Goal: Task Accomplishment & Management: Manage account settings

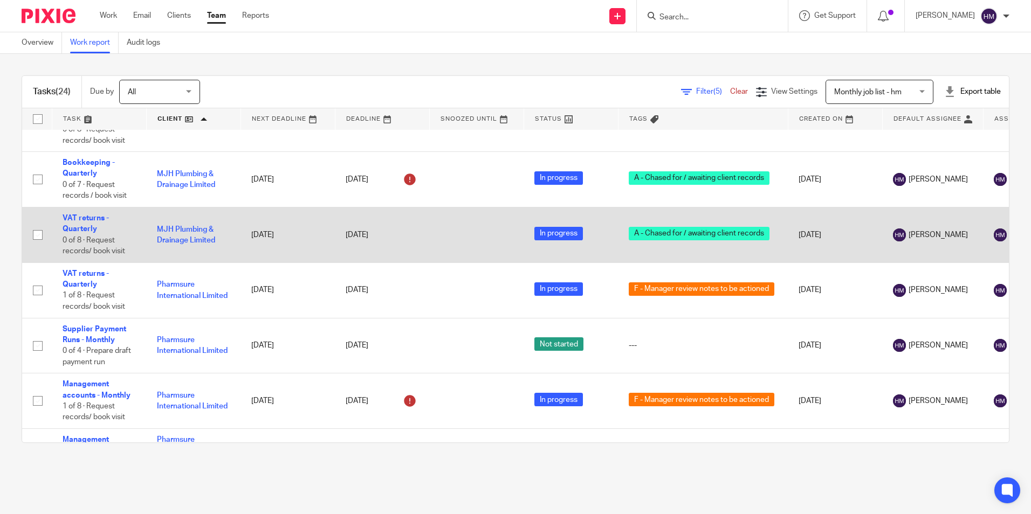
scroll to position [788, 0]
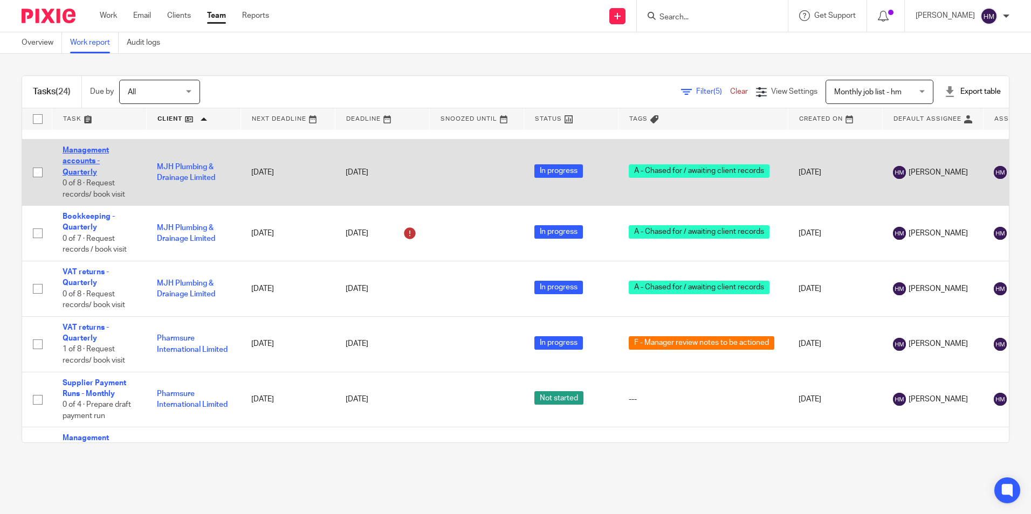
click at [88, 169] on link "Management accounts - Quarterly" at bounding box center [86, 162] width 46 height 30
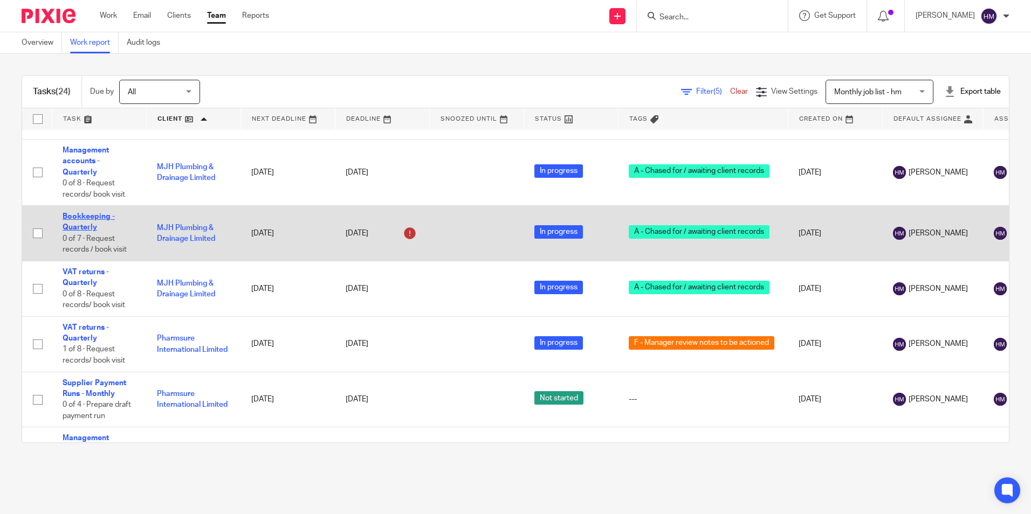
click at [88, 228] on link "Bookkeeping - Quarterly" at bounding box center [89, 222] width 52 height 18
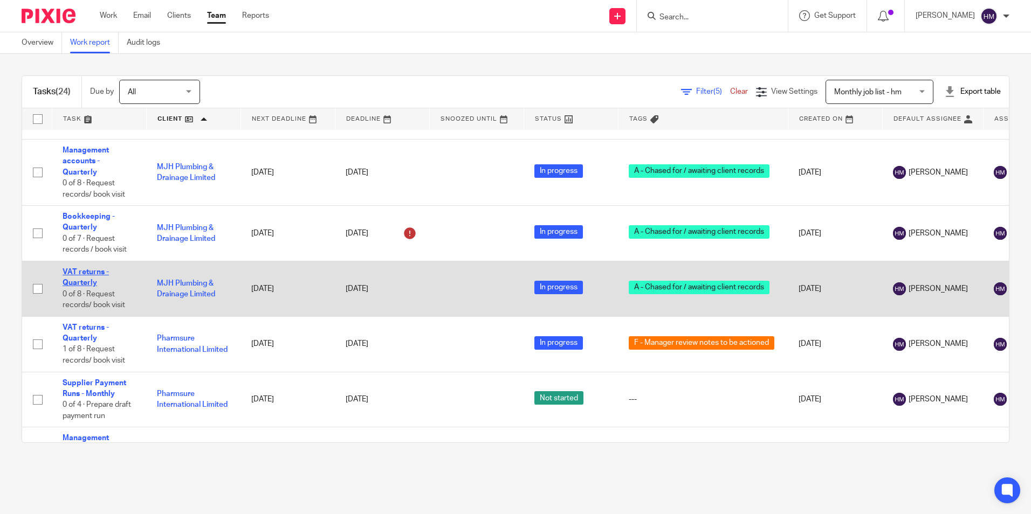
click at [79, 282] on link "VAT returns - Quarterly" at bounding box center [86, 277] width 46 height 18
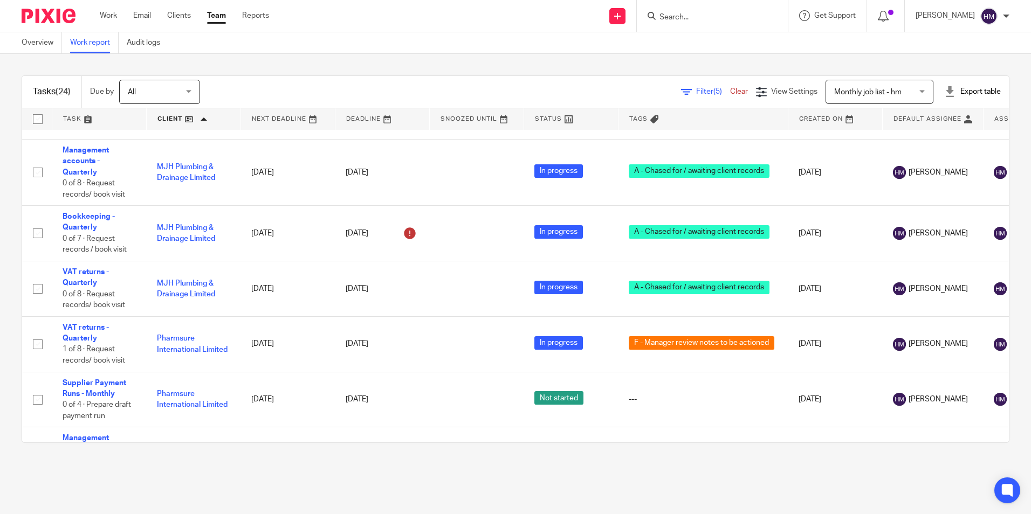
click at [191, 123] on link at bounding box center [194, 119] width 94 height 22
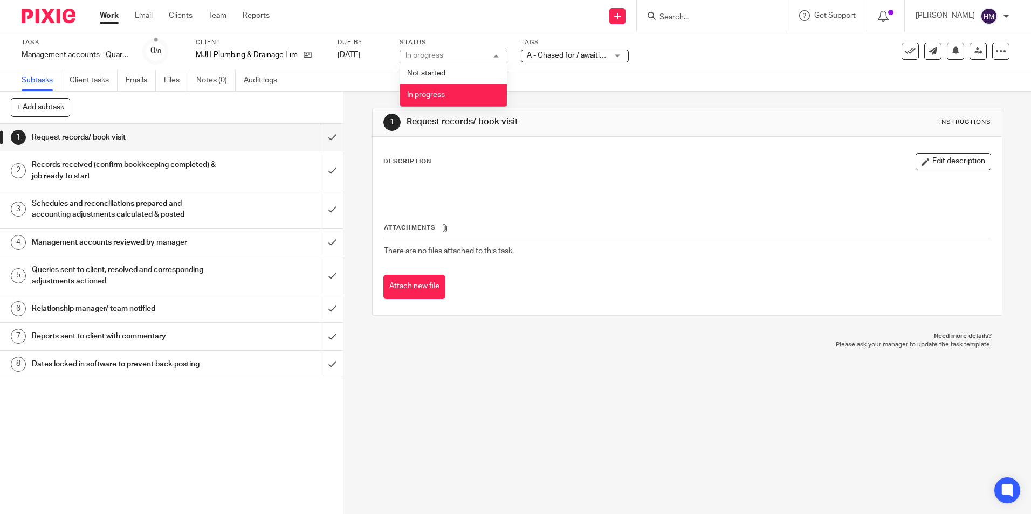
click at [590, 39] on label "Tags" at bounding box center [575, 42] width 108 height 9
click at [583, 52] on span "A - Chased for / awaiting client records" at bounding box center [592, 56] width 130 height 8
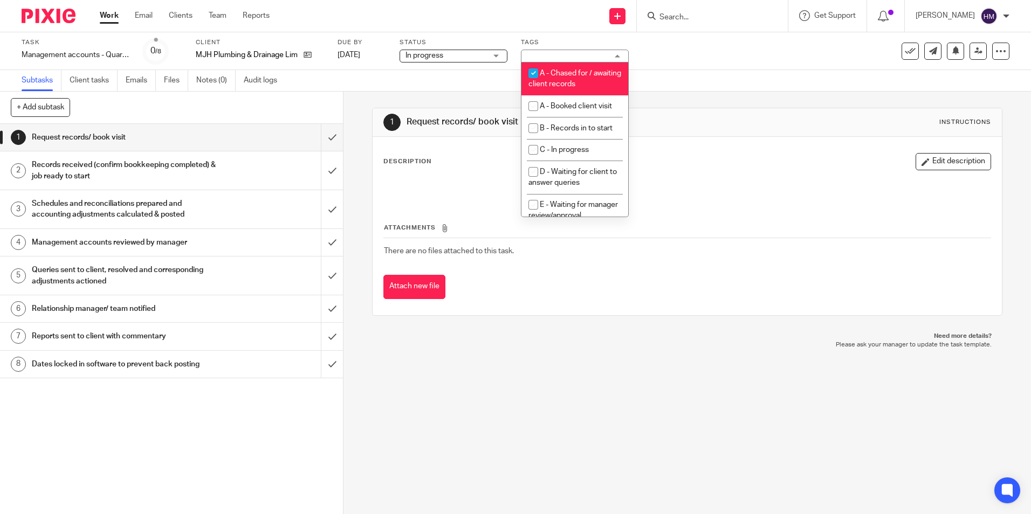
click at [559, 84] on span "A - Chased for / awaiting client records" at bounding box center [574, 79] width 93 height 19
checkbox input "false"
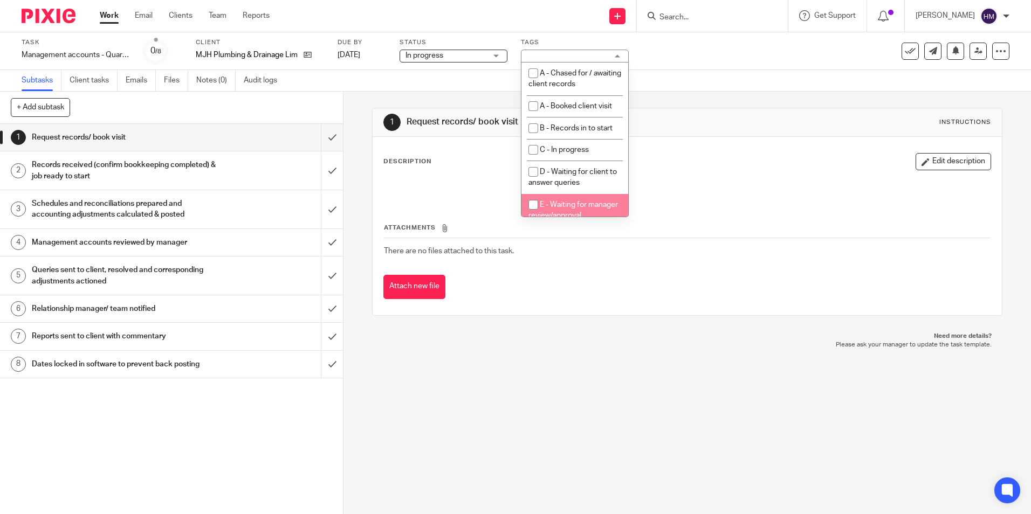
click at [555, 206] on span "E - Waiting for manager review/approval" at bounding box center [572, 210] width 89 height 19
checkbox input "true"
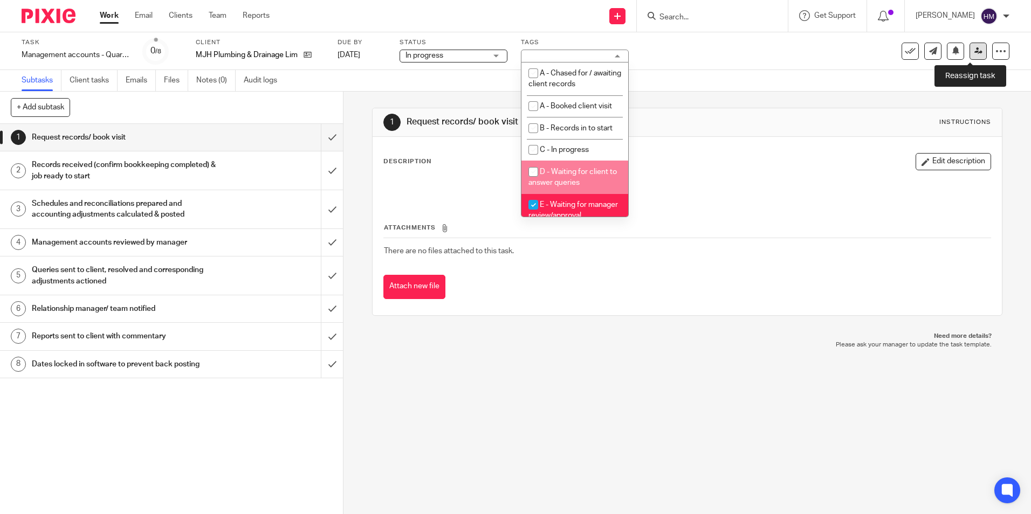
click at [974, 51] on icon at bounding box center [978, 51] width 8 height 8
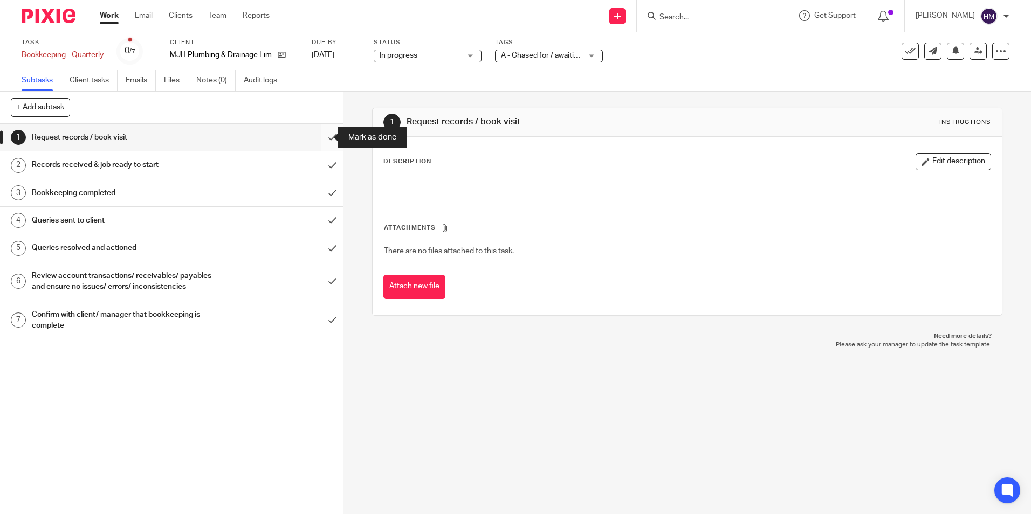
click at [325, 139] on input "submit" at bounding box center [171, 137] width 343 height 27
click at [323, 163] on input "submit" at bounding box center [171, 164] width 343 height 27
click at [323, 188] on input "submit" at bounding box center [171, 193] width 343 height 27
click at [321, 217] on input "submit" at bounding box center [171, 220] width 343 height 27
click at [321, 246] on input "submit" at bounding box center [171, 247] width 343 height 27
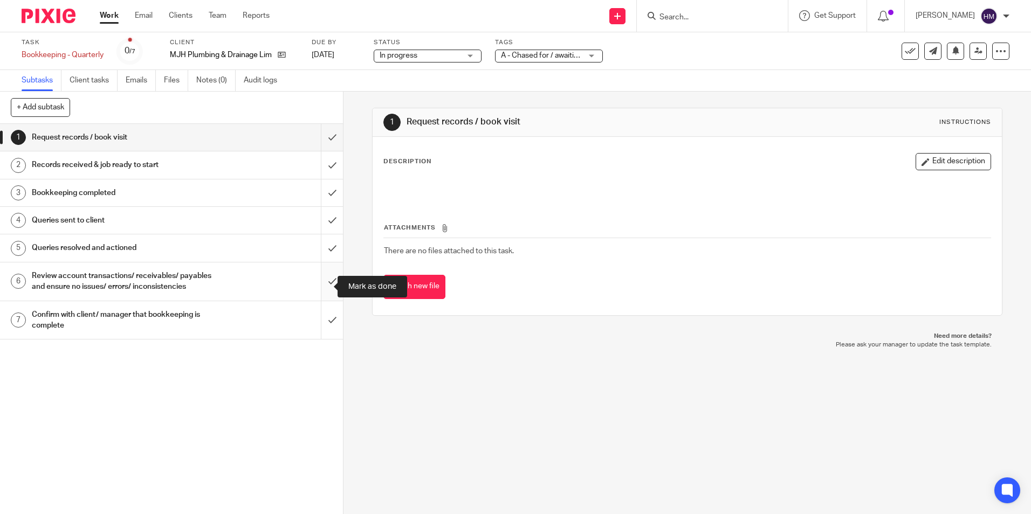
click at [319, 283] on input "submit" at bounding box center [171, 282] width 343 height 38
click at [324, 326] on input "submit" at bounding box center [171, 320] width 343 height 38
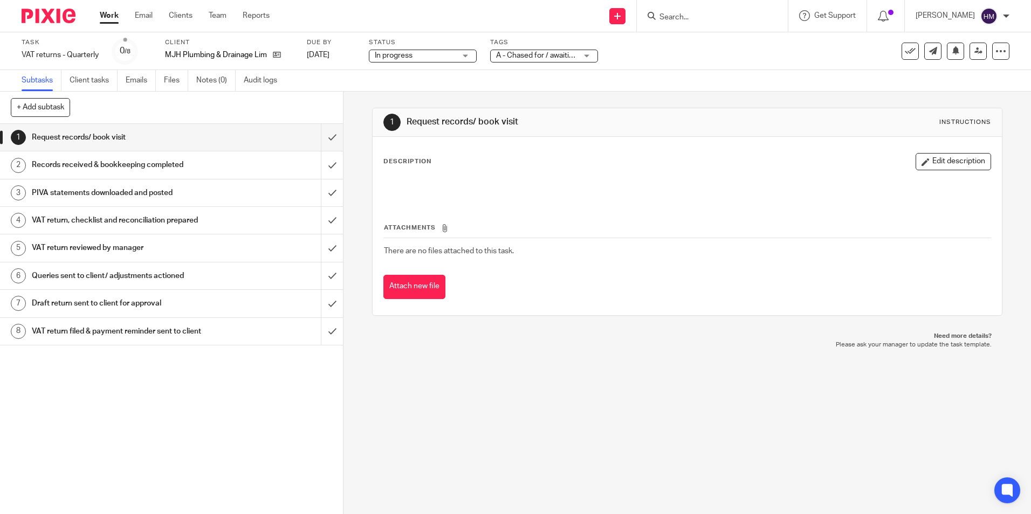
click at [539, 53] on span "A - Chased for / awaiting client records" at bounding box center [561, 56] width 130 height 8
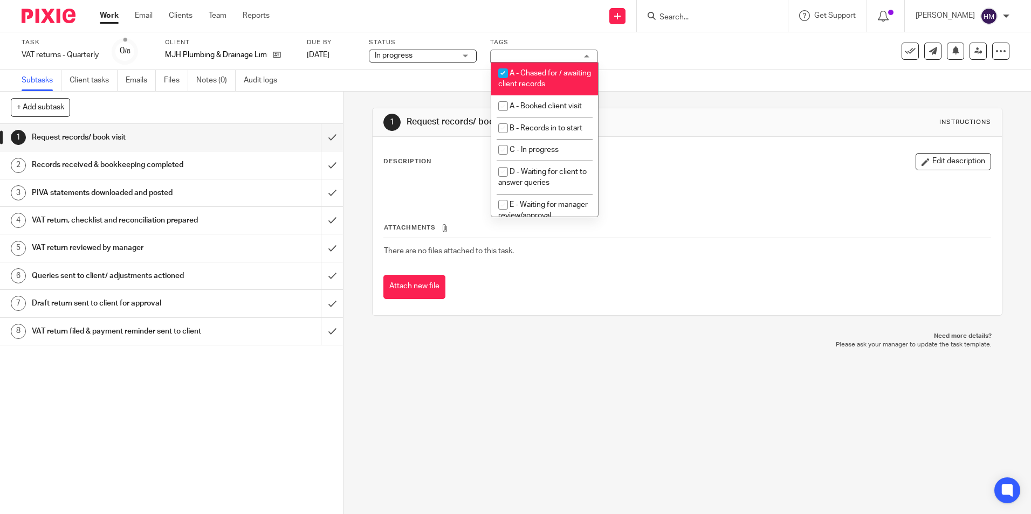
click at [540, 90] on li "A - Chased for / awaiting client records" at bounding box center [544, 79] width 107 height 33
checkbox input "false"
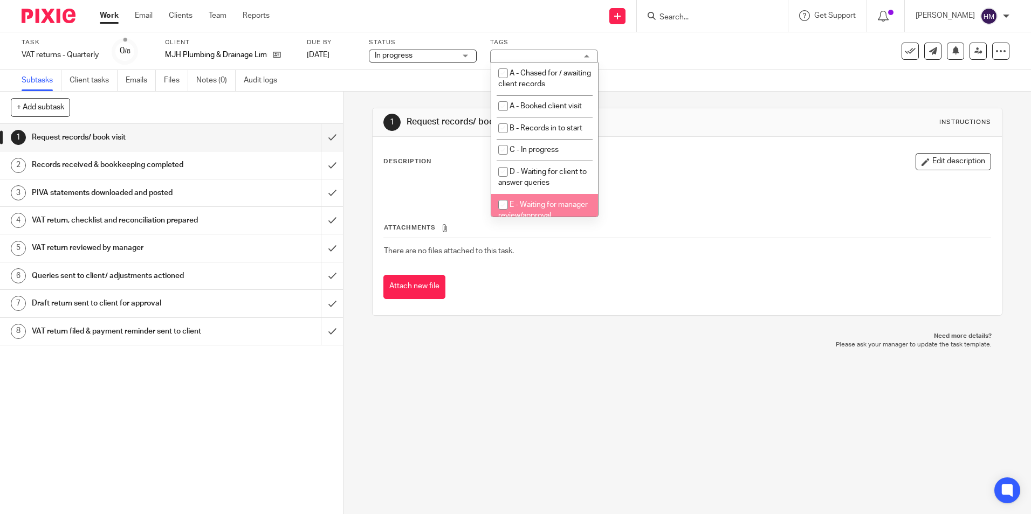
click at [533, 205] on span "E - Waiting for manager review/approval" at bounding box center [542, 210] width 89 height 19
checkbox input "true"
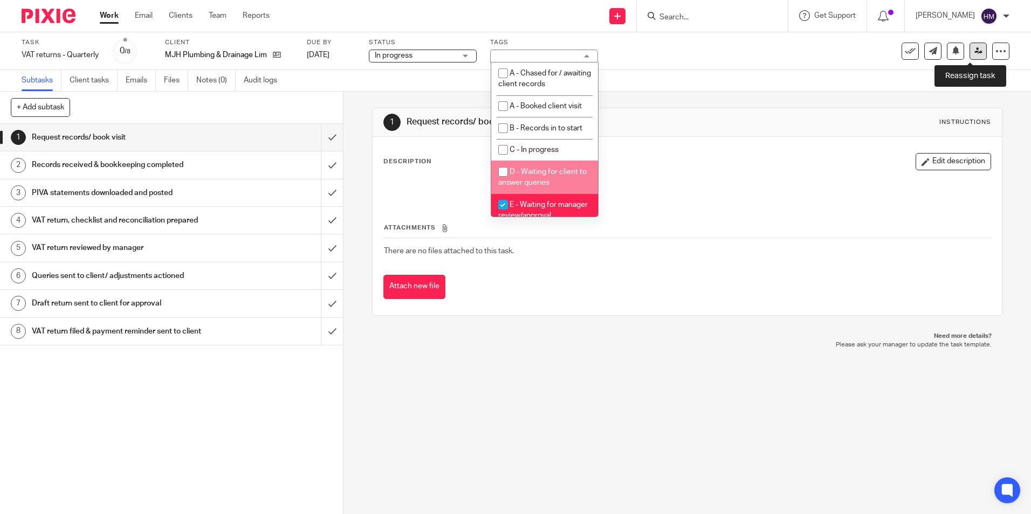
click at [974, 49] on icon at bounding box center [978, 51] width 8 height 8
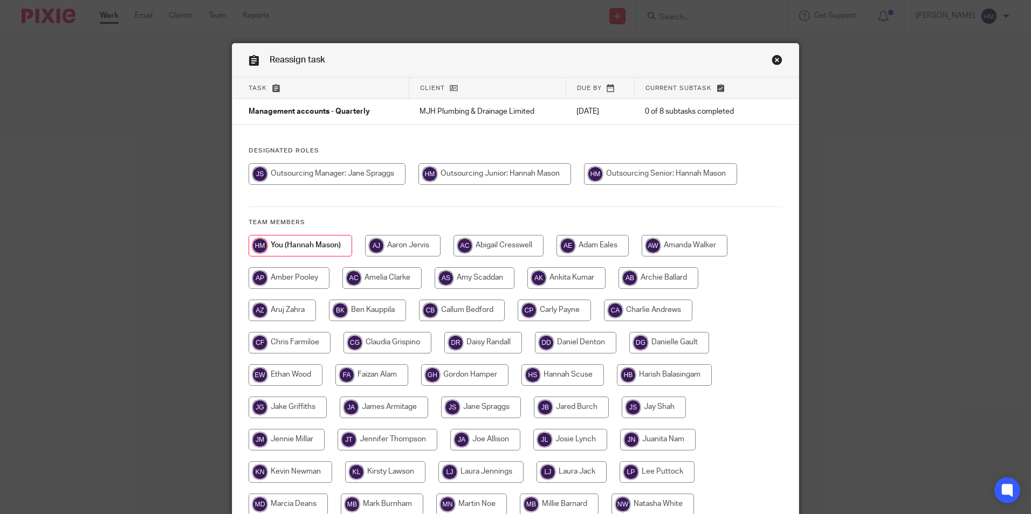
click at [296, 172] on input "radio" at bounding box center [327, 174] width 157 height 22
radio input "true"
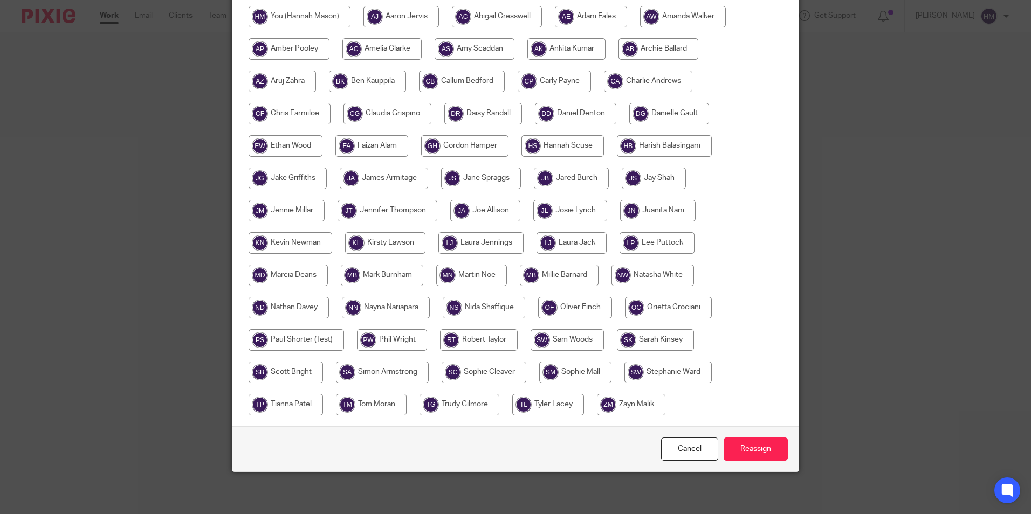
scroll to position [230, 0]
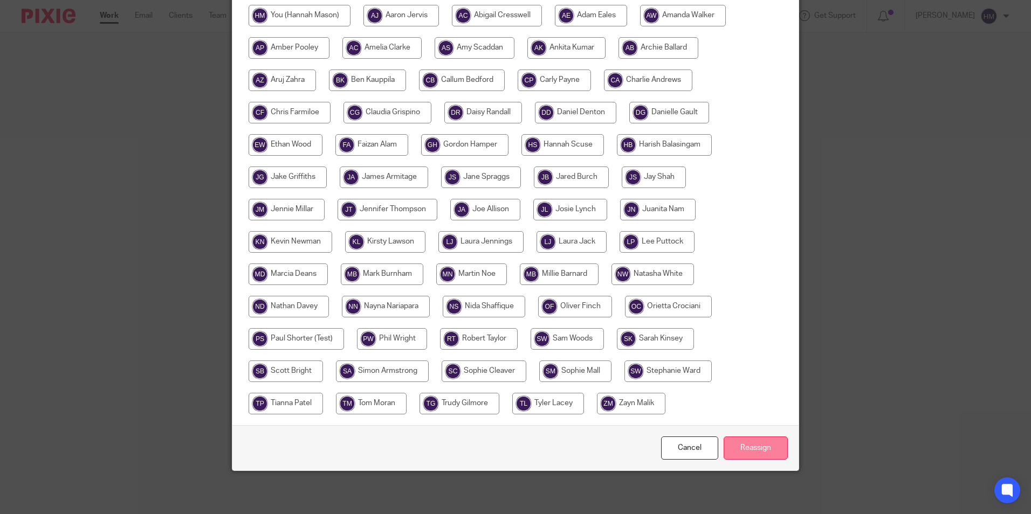
click at [750, 452] on input "Reassign" at bounding box center [755, 448] width 64 height 23
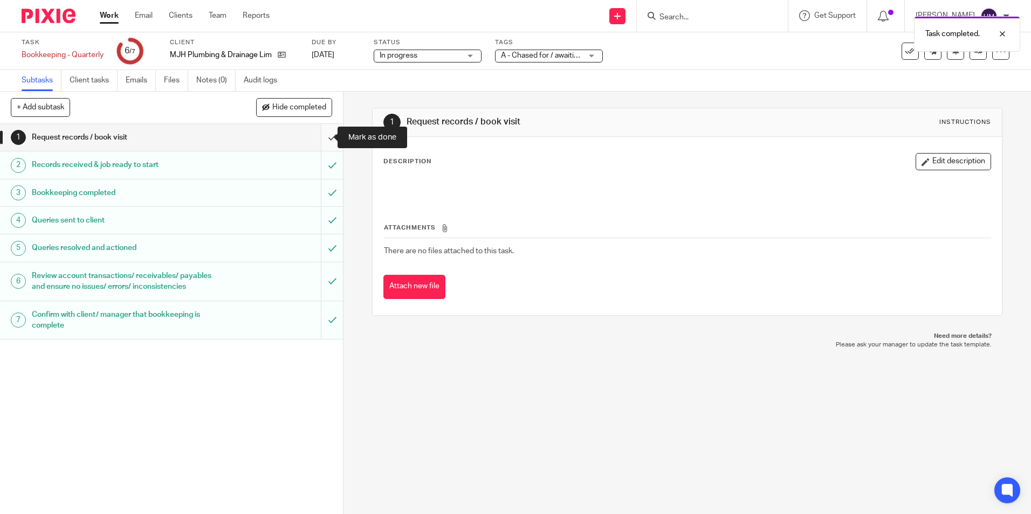
click at [318, 136] on input "submit" at bounding box center [171, 137] width 343 height 27
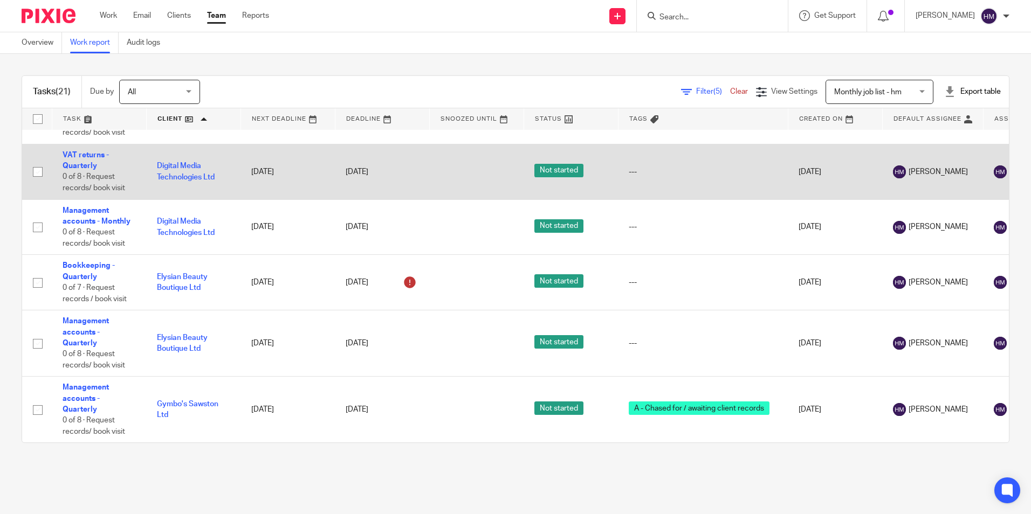
scroll to position [162, 0]
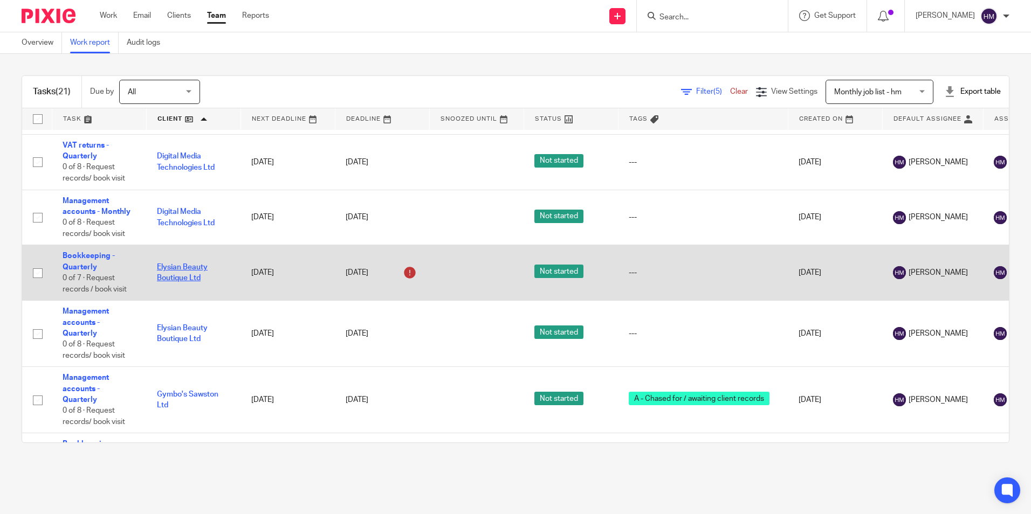
click at [173, 279] on link "Elysian Beauty Boutique Ltd" at bounding box center [182, 273] width 51 height 18
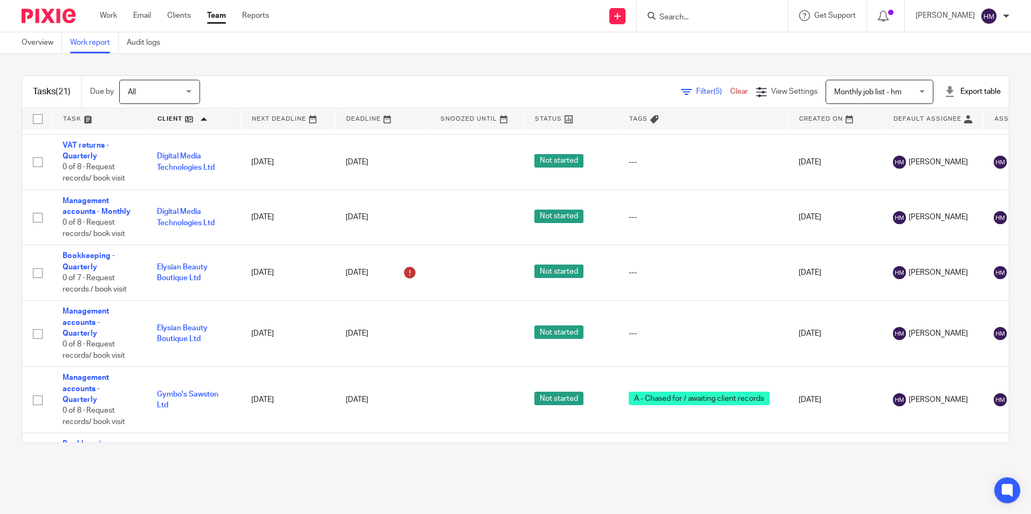
click at [168, 116] on link at bounding box center [194, 119] width 94 height 22
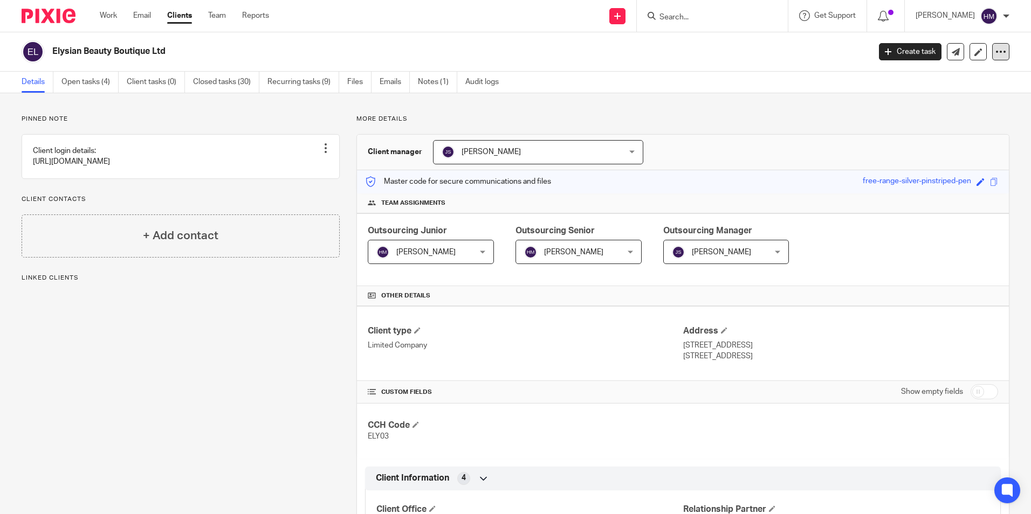
click at [995, 46] on icon at bounding box center [1000, 51] width 11 height 11
click at [925, 123] on button "Archive client" at bounding box center [933, 126] width 119 height 14
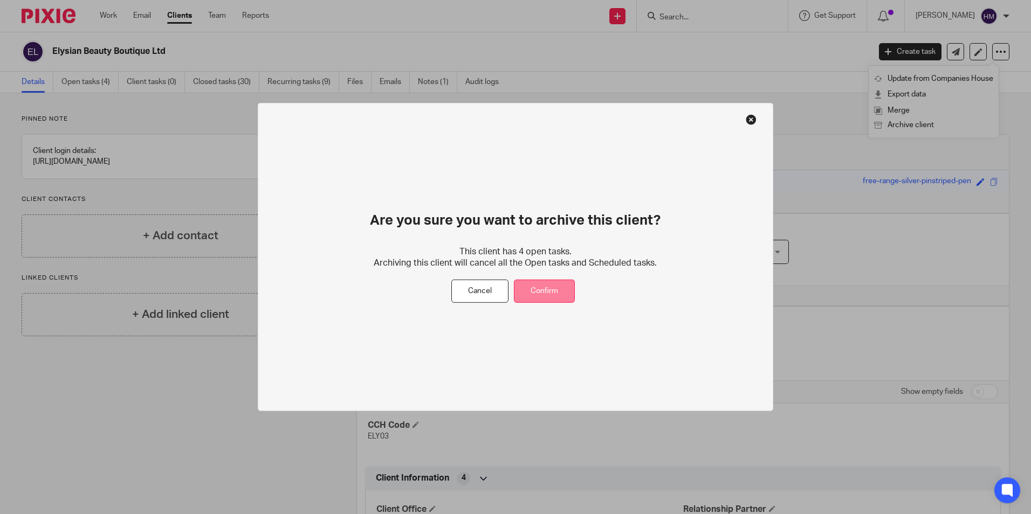
click at [560, 288] on button "Confirm" at bounding box center [544, 291] width 61 height 23
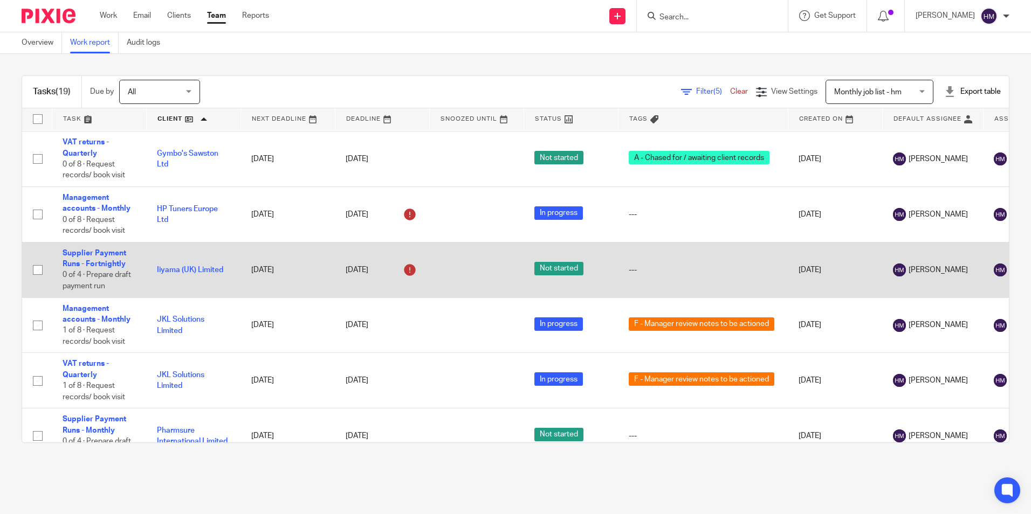
scroll to position [431, 0]
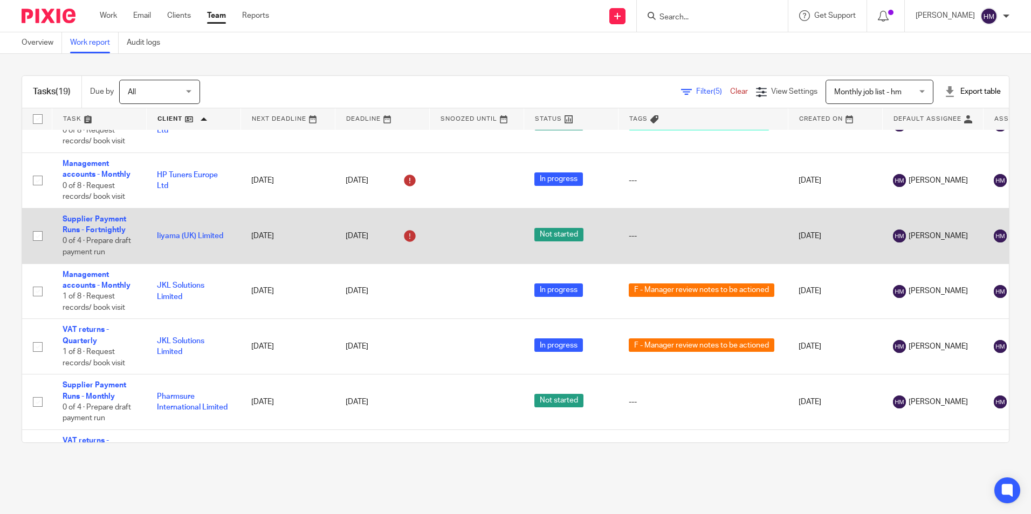
click at [82, 234] on td "Supplier Payment Runs - Fortnightly 0 of 4 · Prepare draft payment run" at bounding box center [99, 236] width 94 height 56
click at [81, 232] on link "Supplier Payment Runs - Fortnightly" at bounding box center [95, 225] width 64 height 18
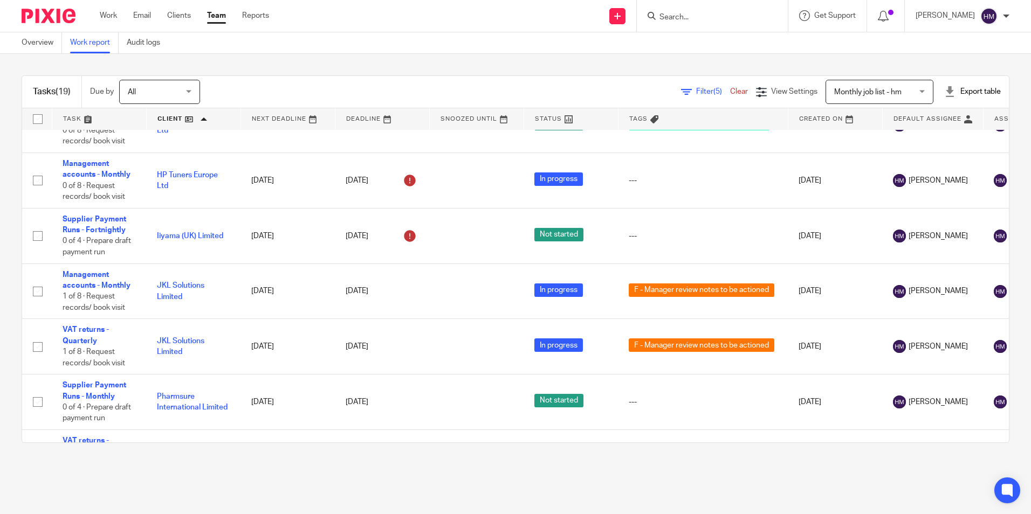
click at [183, 119] on link at bounding box center [194, 119] width 94 height 22
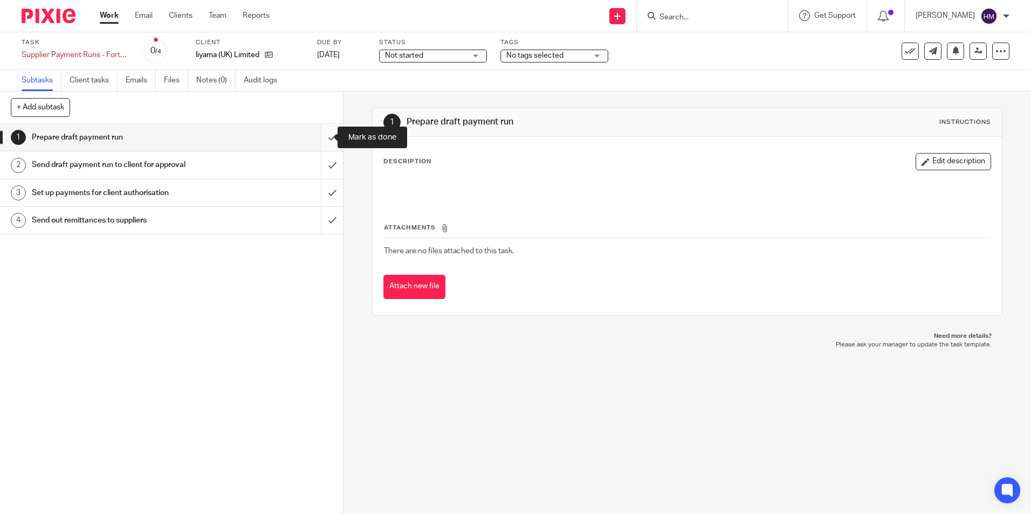
click at [321, 137] on input "submit" at bounding box center [171, 137] width 343 height 27
click at [320, 169] on input "submit" at bounding box center [171, 164] width 343 height 27
click at [320, 192] on input "submit" at bounding box center [171, 193] width 343 height 27
click at [320, 227] on input "submit" at bounding box center [171, 220] width 343 height 27
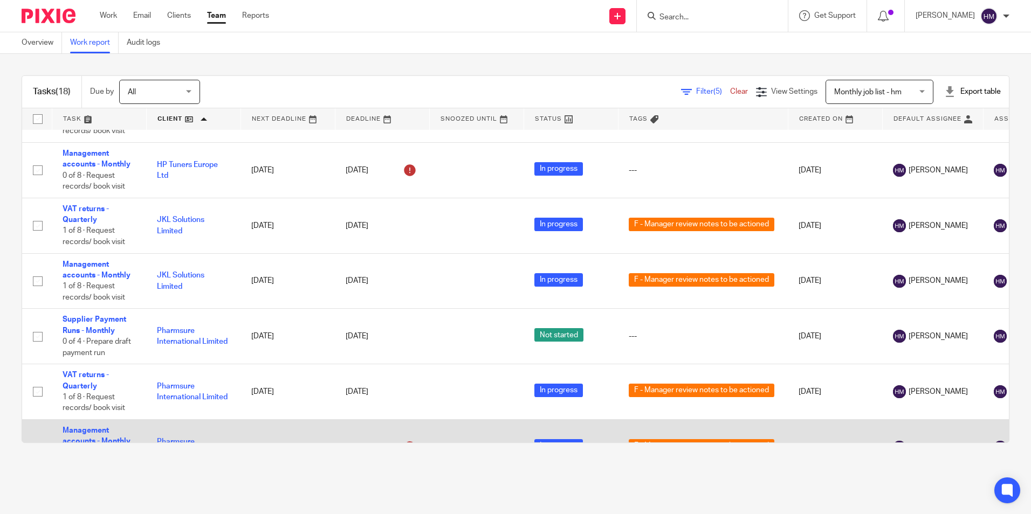
scroll to position [380, 0]
